Goal: Navigation & Orientation: Go to known website

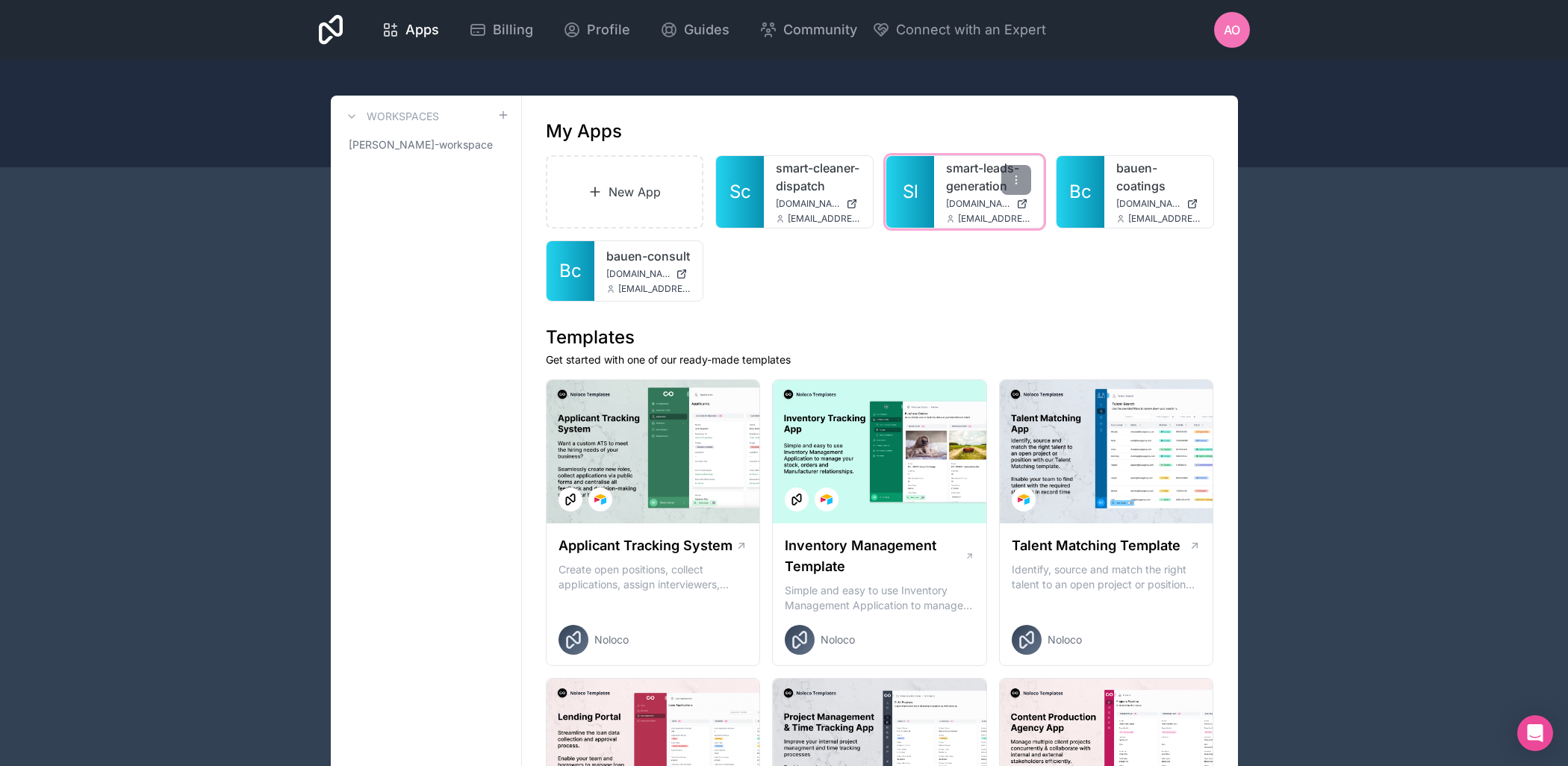
click at [948, 206] on span "[DOMAIN_NAME]" at bounding box center [977, 204] width 64 height 12
click at [972, 206] on div "smart-leads-generation [DOMAIN_NAME] [EMAIL_ADDRESS]" at bounding box center [988, 192] width 109 height 72
click at [1013, 182] on icon at bounding box center [1016, 180] width 12 height 12
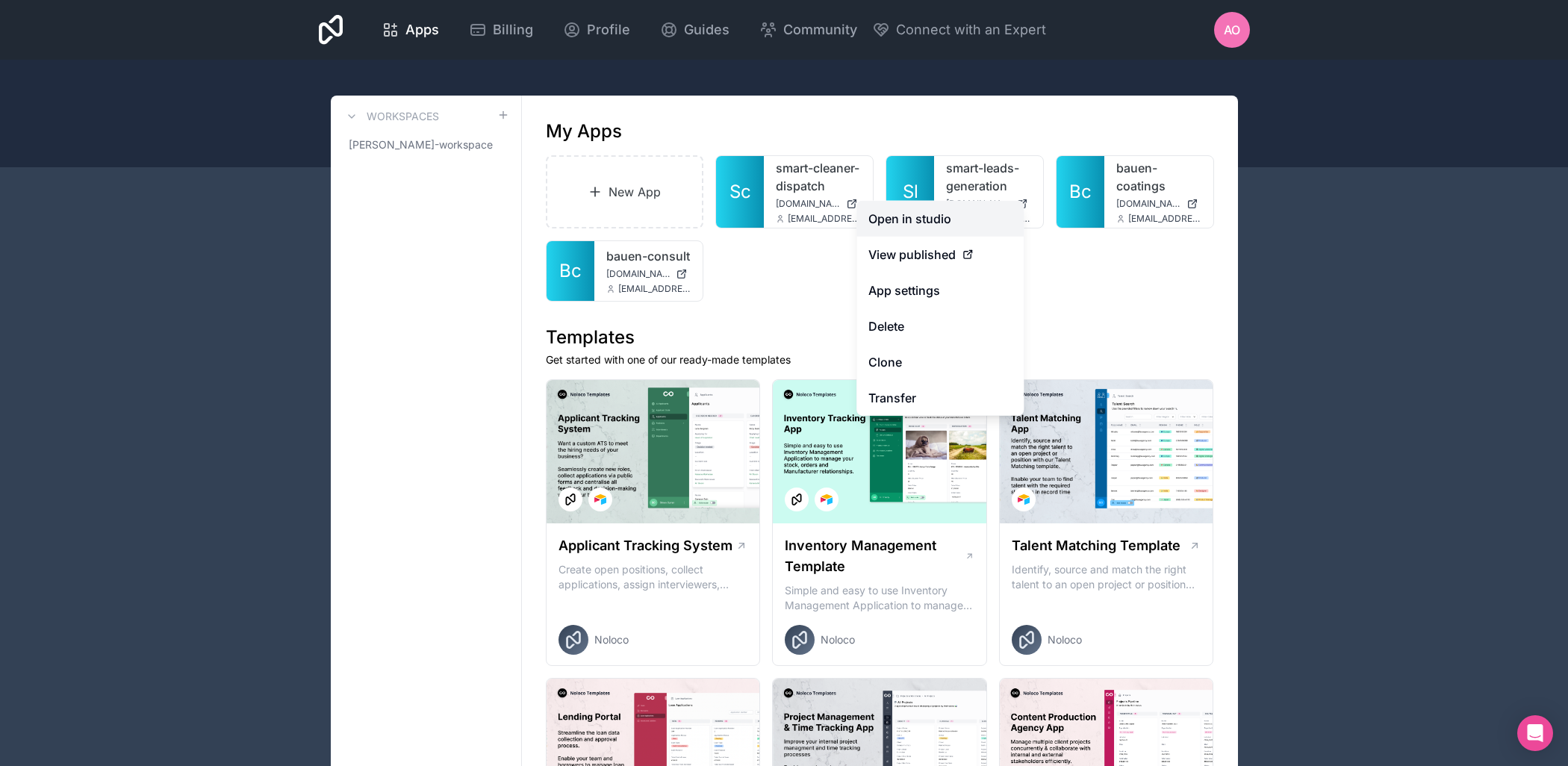
click at [894, 222] on link "Open in studio" at bounding box center [940, 218] width 167 height 35
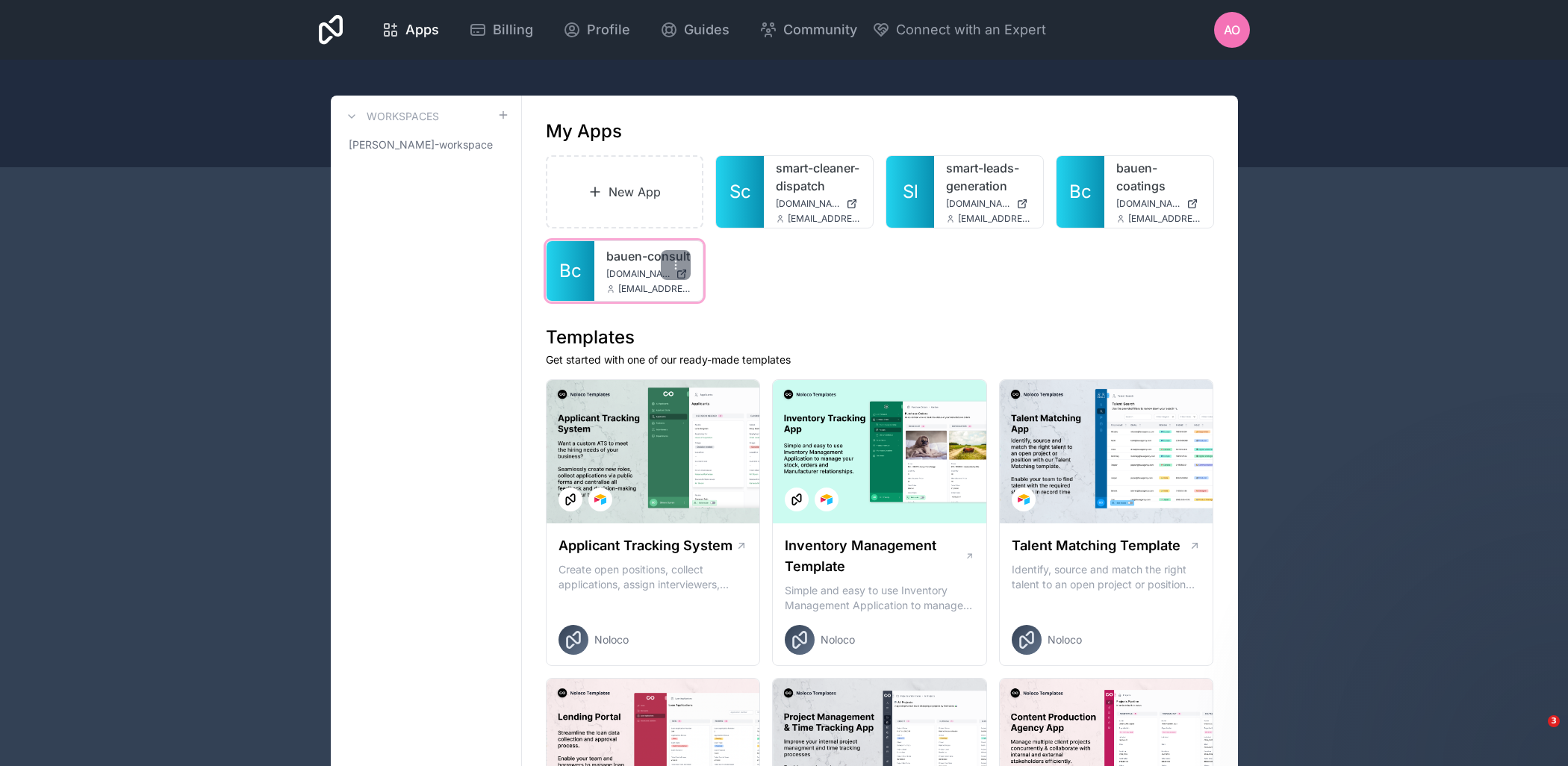
click at [650, 295] on span "[EMAIL_ADDRESS]" at bounding box center [655, 289] width 73 height 12
click at [1070, 204] on span "Bc" at bounding box center [1079, 192] width 23 height 24
